Goal: Information Seeking & Learning: Learn about a topic

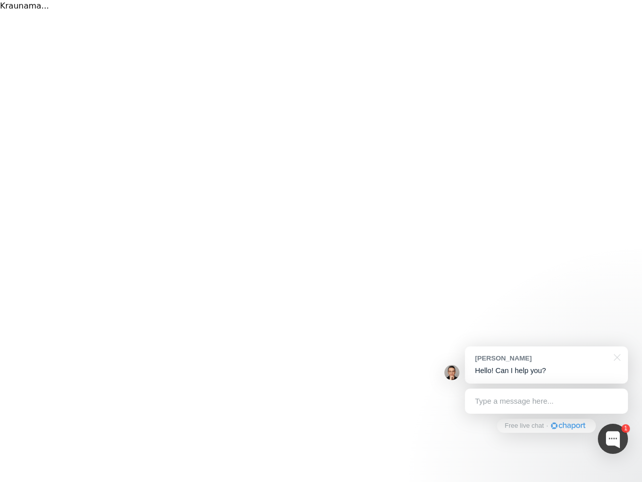
click at [321, 241] on div "Kraunama..." at bounding box center [321, 241] width 642 height 482
click at [613, 438] on div at bounding box center [613, 438] width 30 height 30
click at [546, 365] on div "[PERSON_NAME] Hello! Can I help you?" at bounding box center [546, 364] width 163 height 37
click at [615, 356] on div at bounding box center [534, 256] width 188 height 335
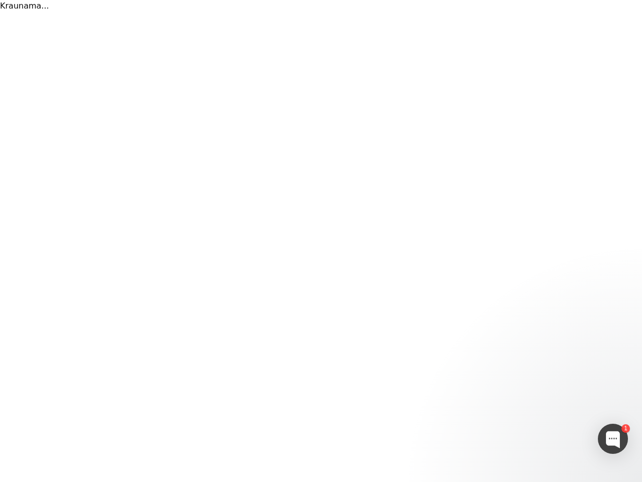
click at [546, 401] on div at bounding box center [534, 323] width 188 height 200
